Goal: Transaction & Acquisition: Purchase product/service

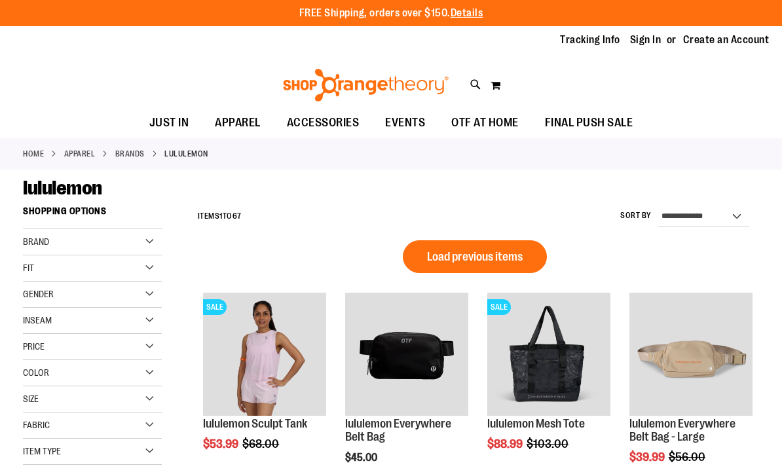
scroll to position [42, 0]
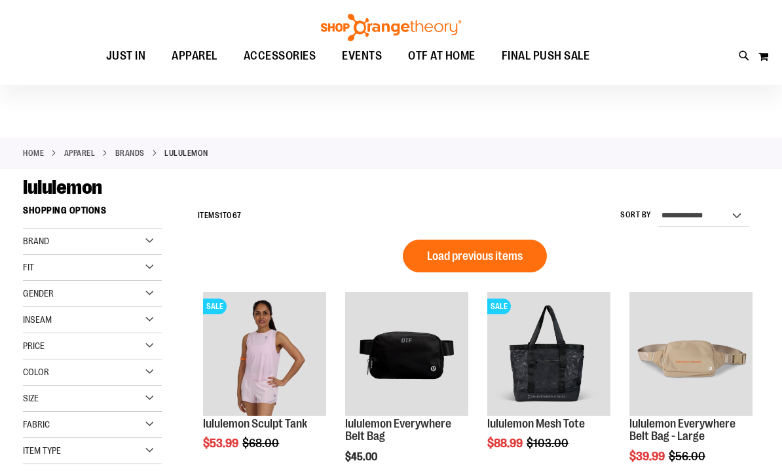
scroll to position [42, 0]
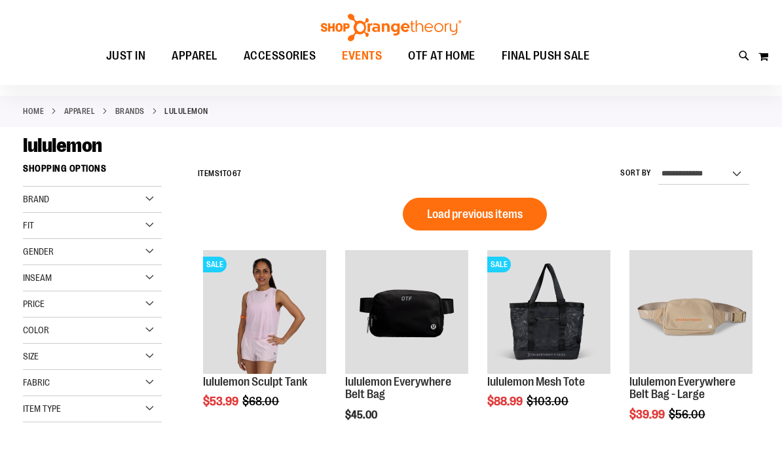
click at [369, 64] on span "EVENTS" at bounding box center [362, 55] width 40 height 29
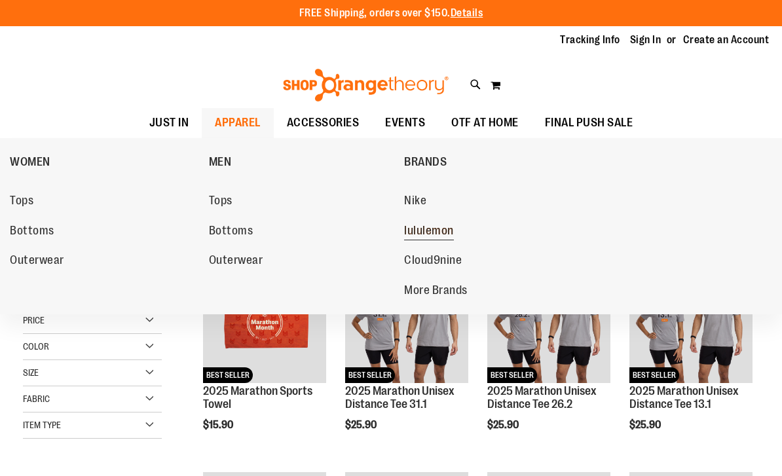
click at [434, 234] on span "lululemon" at bounding box center [429, 232] width 50 height 16
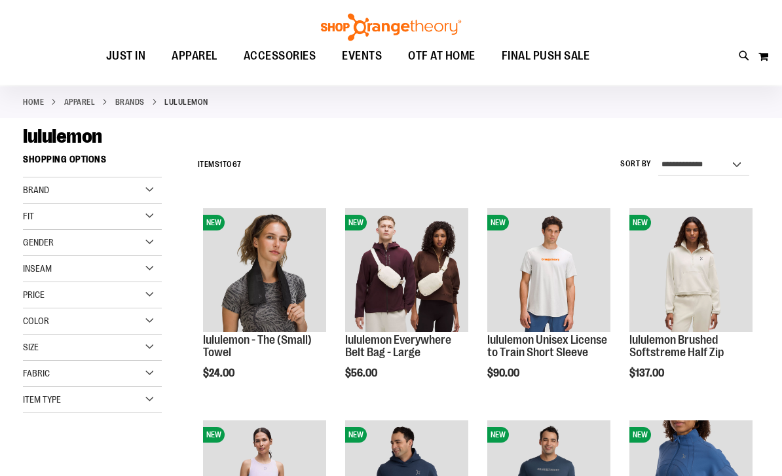
scroll to position [52, 0]
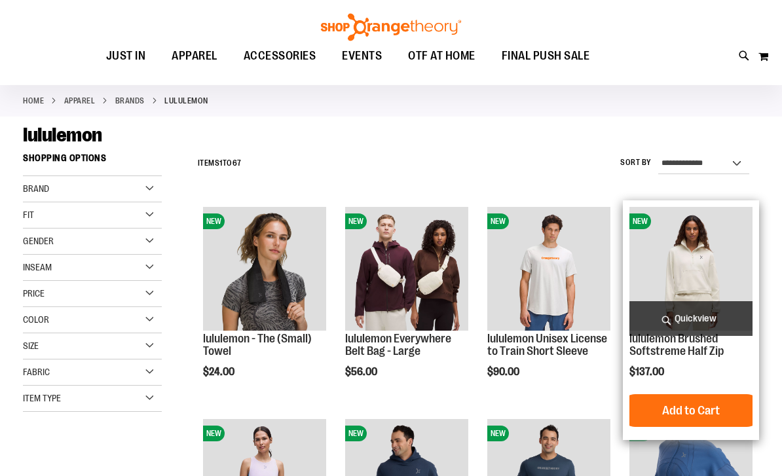
click at [698, 320] on span "Quickview" at bounding box center [690, 319] width 123 height 35
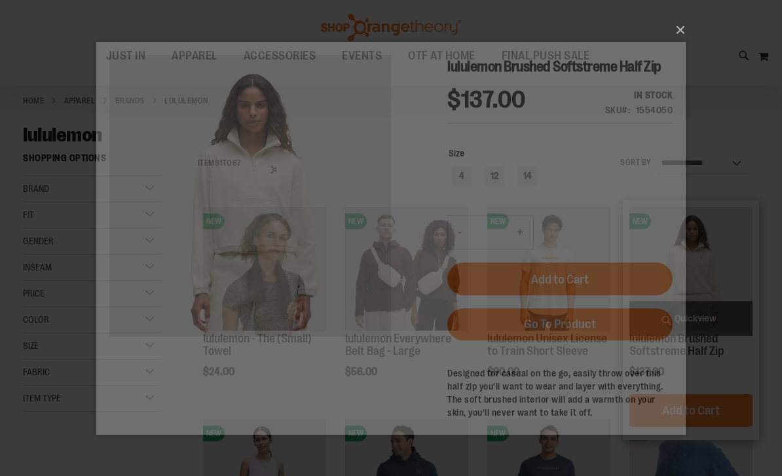
scroll to position [0, 0]
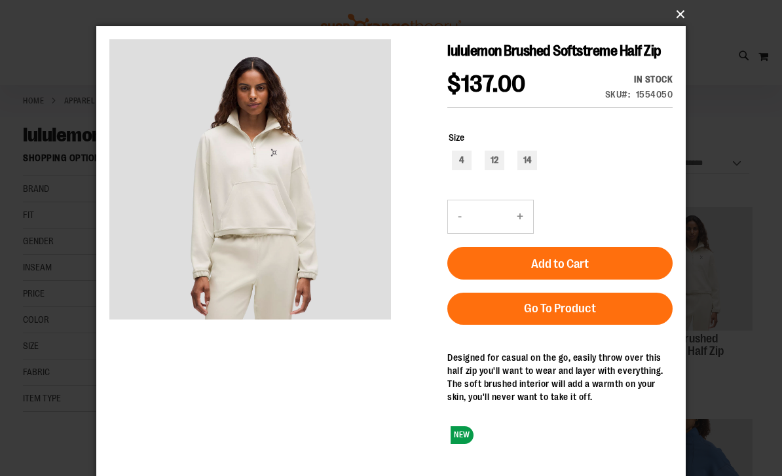
click at [679, 13] on button "×" at bounding box center [394, 14] width 589 height 29
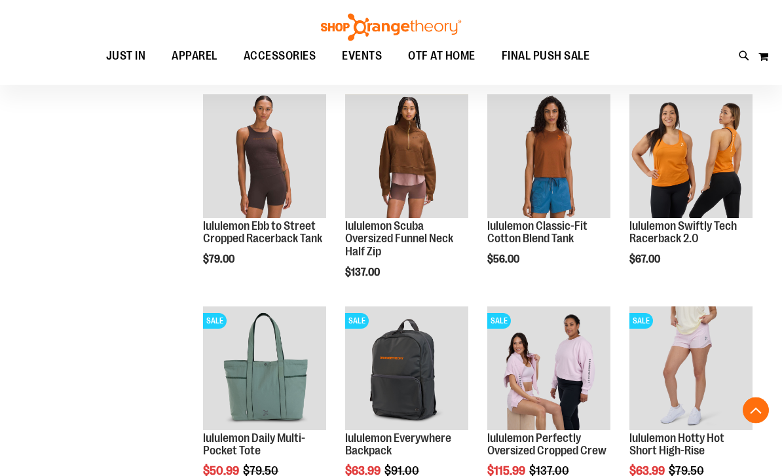
scroll to position [802, 0]
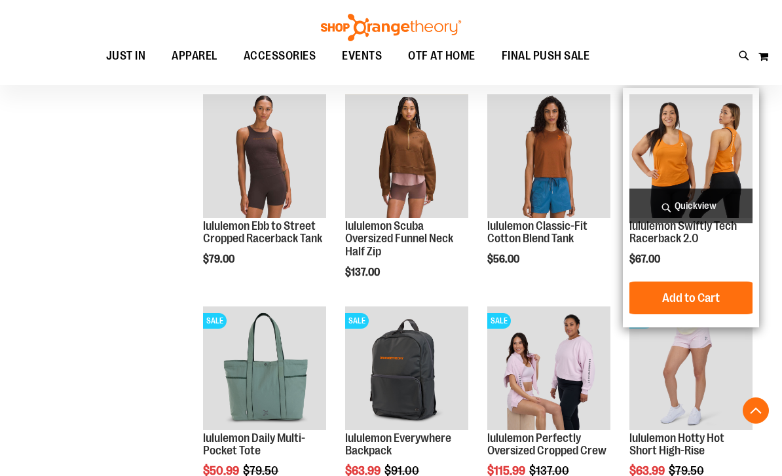
click at [710, 209] on span "Quickview" at bounding box center [690, 206] width 123 height 35
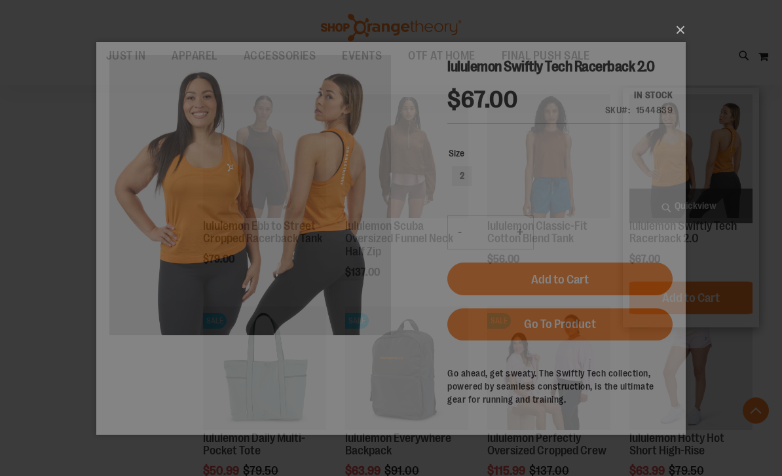
scroll to position [0, 0]
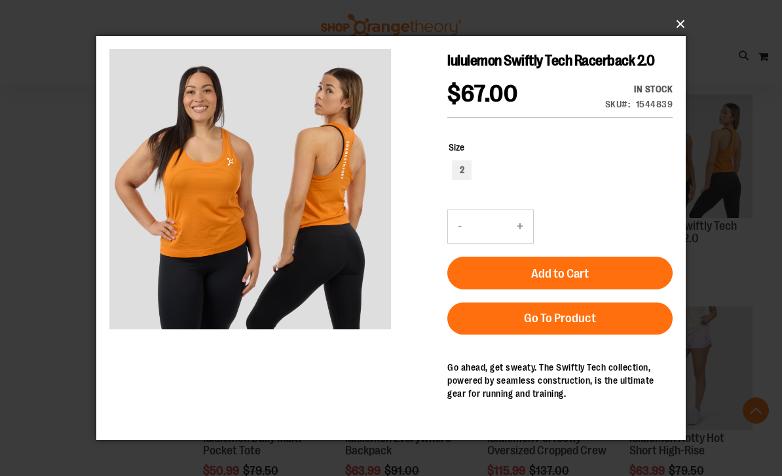
click at [676, 39] on button "×" at bounding box center [394, 24] width 589 height 29
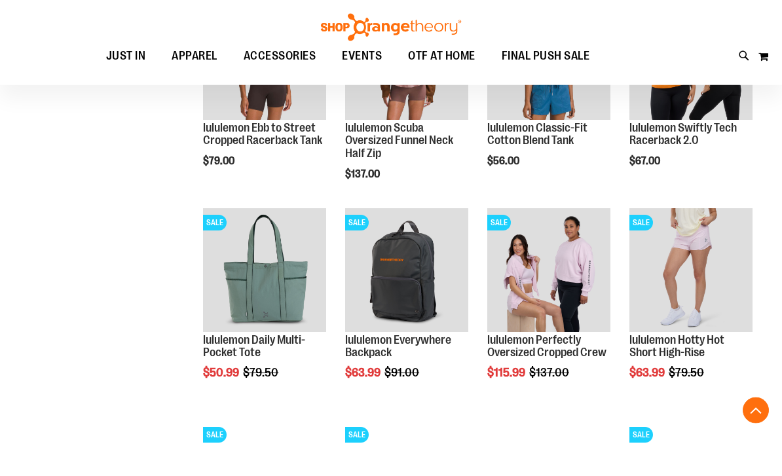
scroll to position [906, 0]
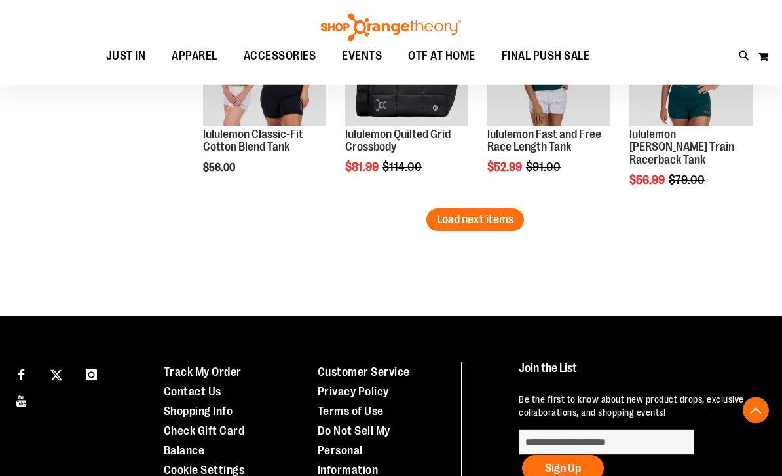
scroll to position [1962, 0]
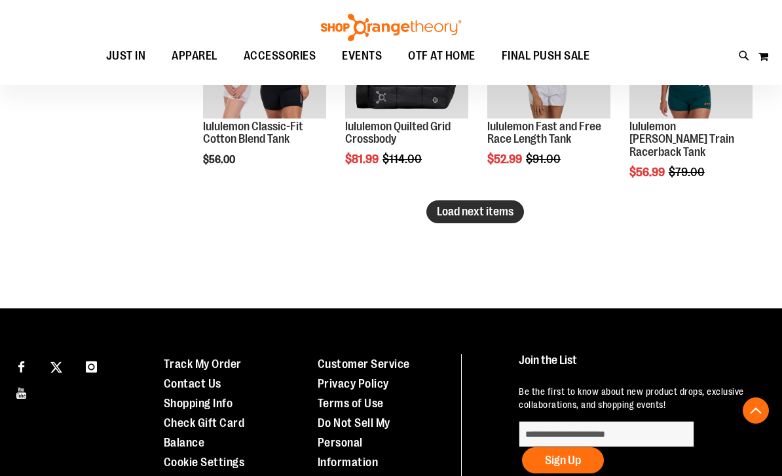
click at [466, 221] on button "Load next items" at bounding box center [475, 211] width 98 height 23
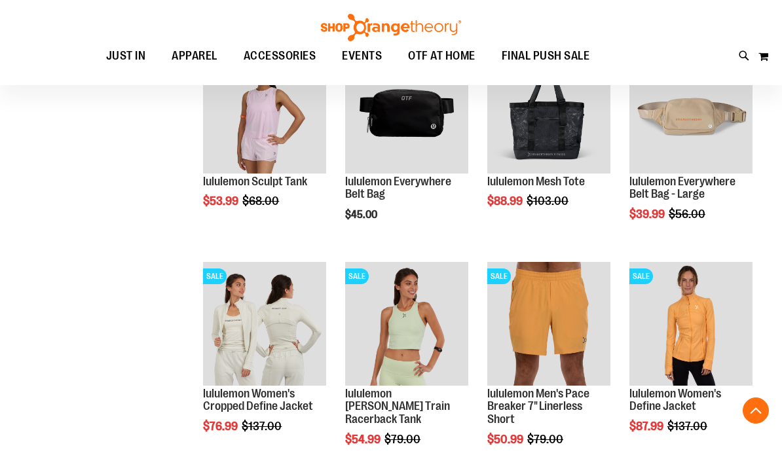
scroll to position [2131, 0]
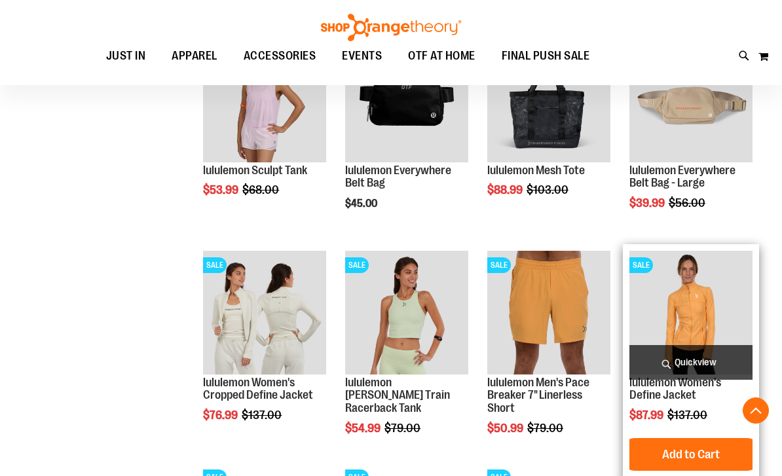
click at [698, 360] on span "Quickview" at bounding box center [690, 362] width 123 height 35
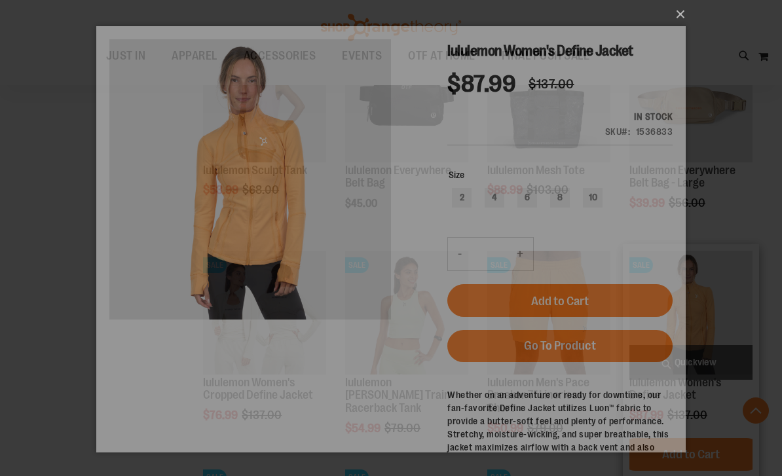
scroll to position [0, 0]
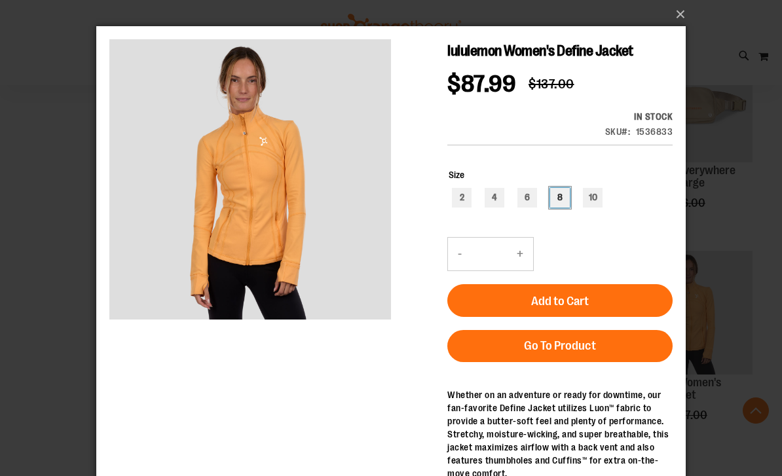
click at [561, 198] on div "8" at bounding box center [560, 198] width 20 height 20
type input "***"
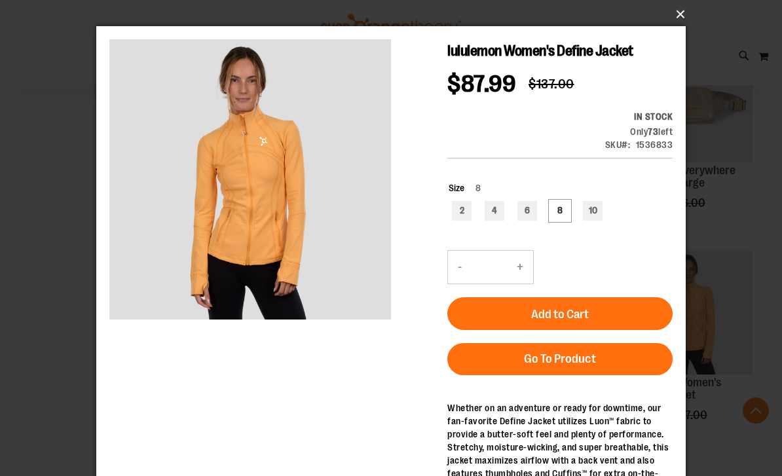
click at [675, 20] on button "×" at bounding box center [394, 14] width 589 height 29
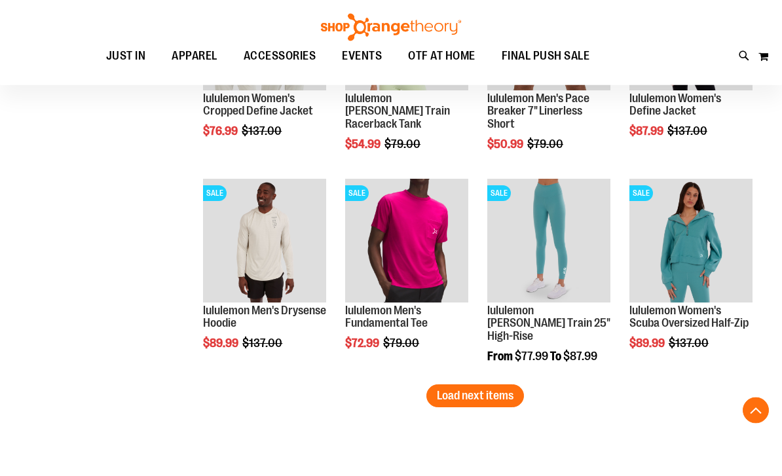
scroll to position [2419, 0]
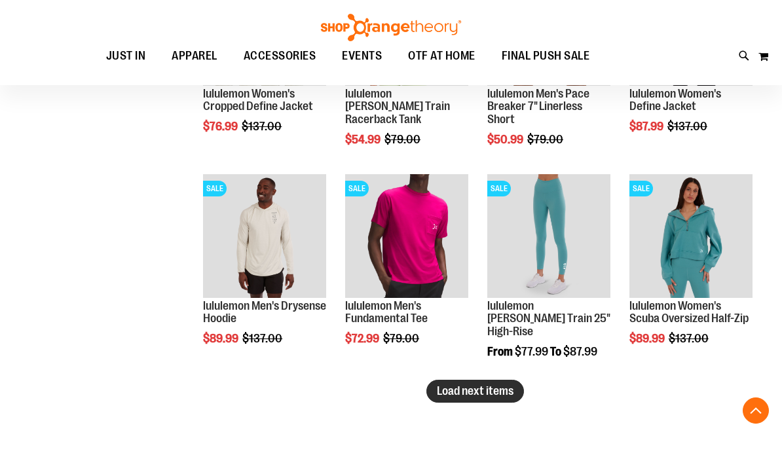
click at [472, 402] on button "Load next items" at bounding box center [475, 391] width 98 height 23
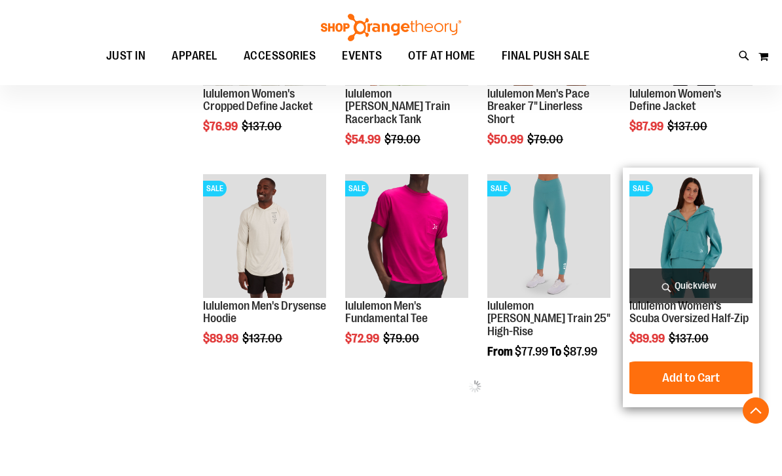
click at [707, 280] on span "Quickview" at bounding box center [690, 286] width 123 height 35
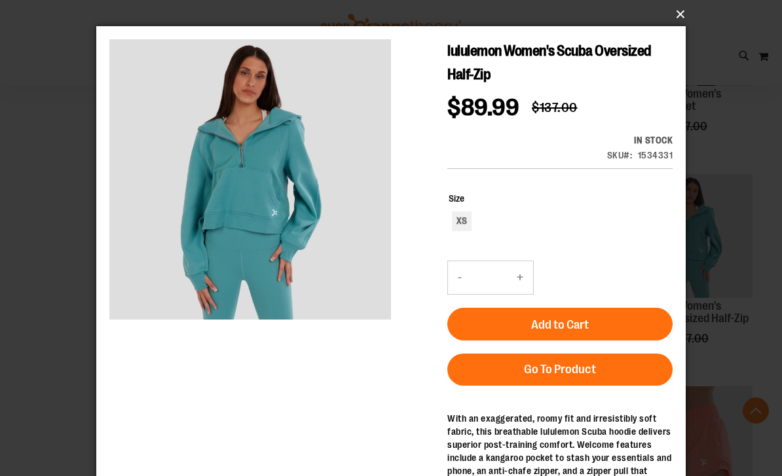
click at [675, 20] on button "×" at bounding box center [394, 14] width 589 height 29
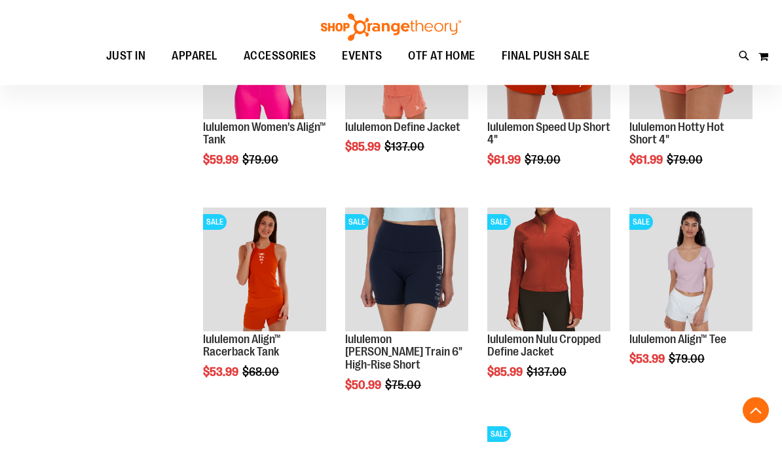
scroll to position [2810, 0]
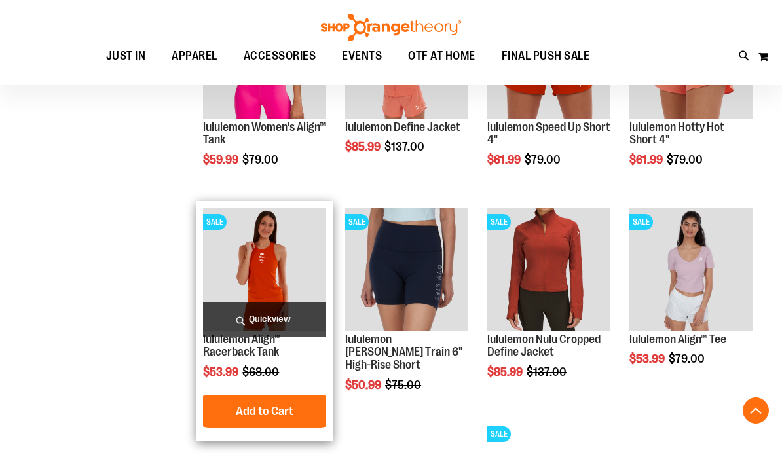
click at [291, 330] on span "Quickview" at bounding box center [264, 319] width 123 height 35
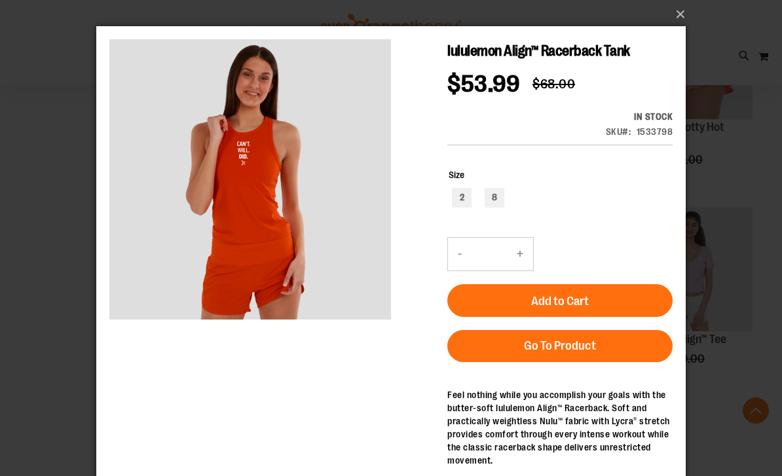
scroll to position [0, 0]
click at [673, 22] on button "×" at bounding box center [394, 14] width 589 height 29
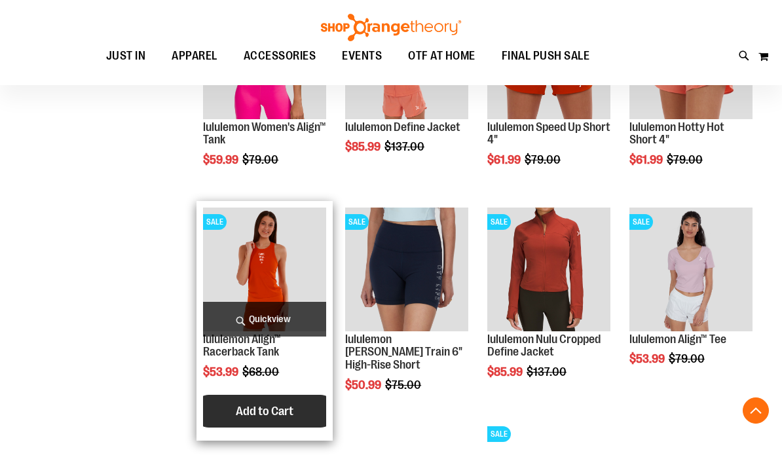
click at [282, 422] on button "Add to Cart" at bounding box center [265, 411] width 144 height 33
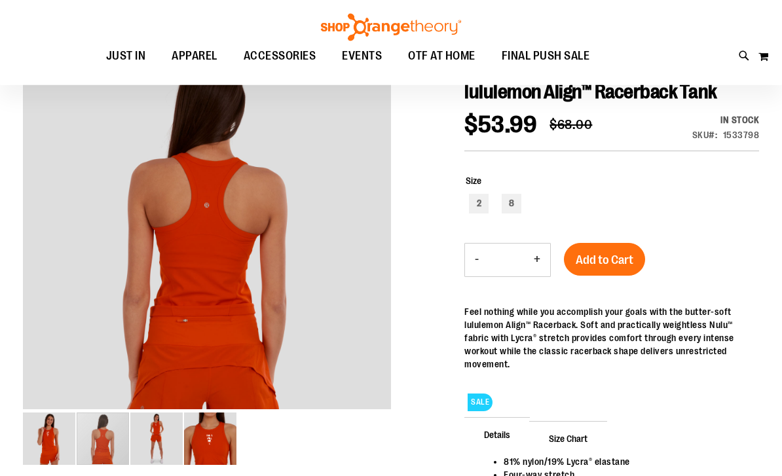
scroll to position [174, 0]
click at [107, 447] on img "image 2 of 4" at bounding box center [103, 439] width 52 height 52
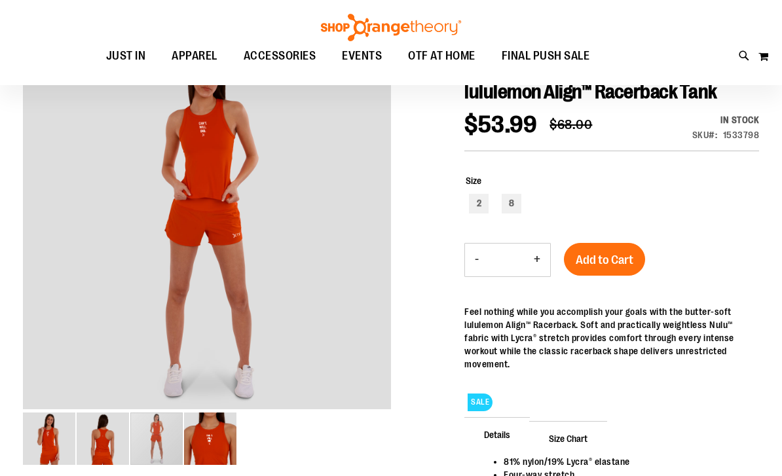
click at [160, 445] on img "image 3 of 4" at bounding box center [156, 439] width 52 height 52
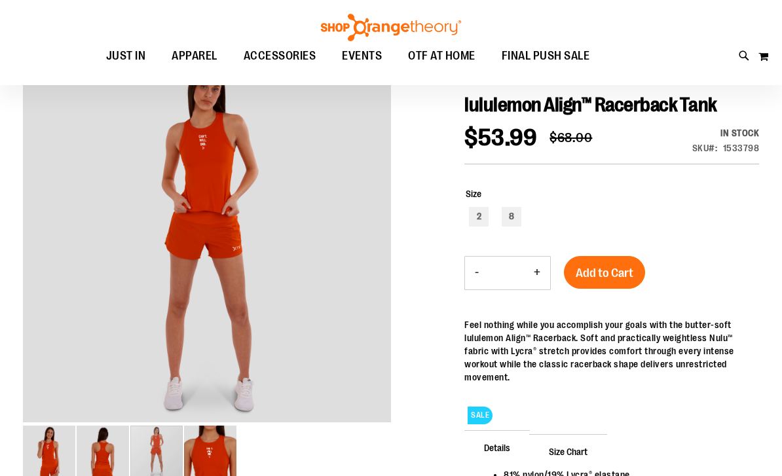
scroll to position [159, 0]
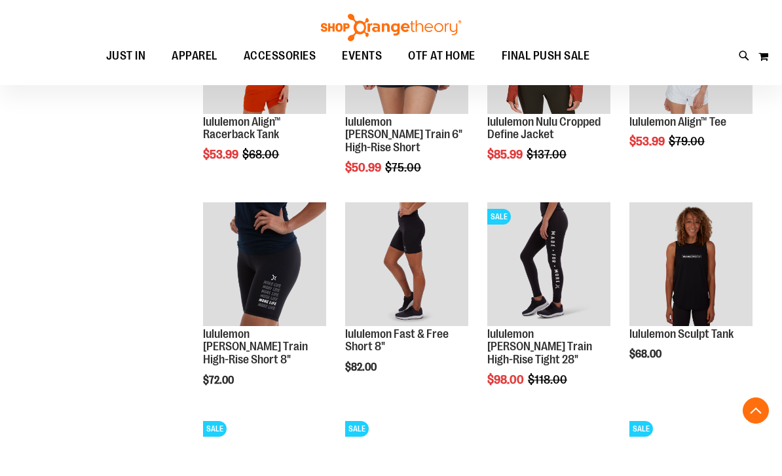
scroll to position [510, 0]
